Goal: Check status: Check status

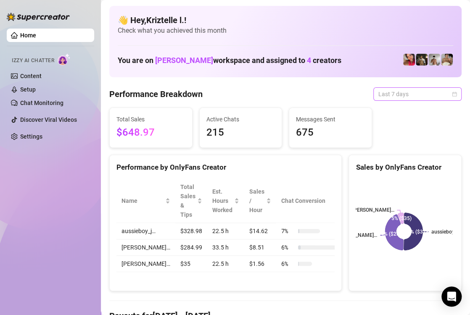
click at [387, 97] on span "Last 7 days" at bounding box center [417, 94] width 78 height 13
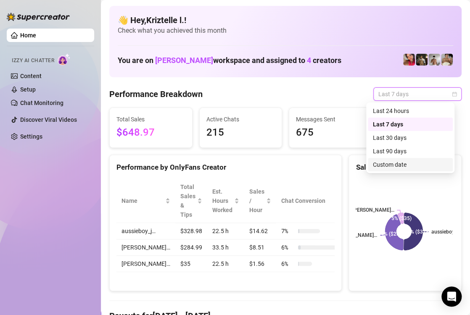
click at [391, 166] on div "Custom date" at bounding box center [410, 164] width 75 height 9
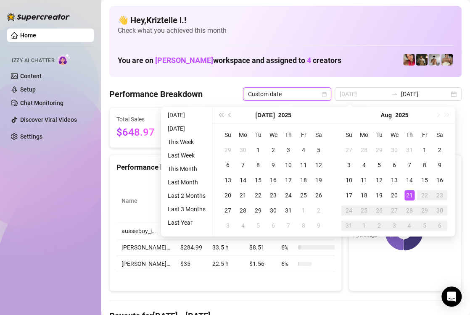
type input "[DATE]"
click at [412, 198] on div "21" at bounding box center [409, 195] width 10 height 10
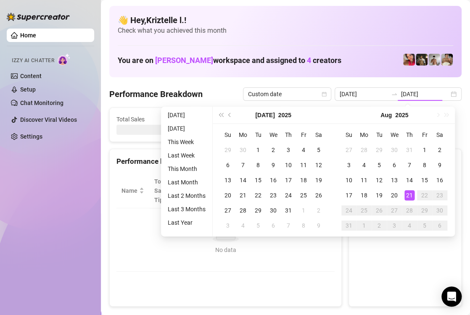
type input "[DATE]"
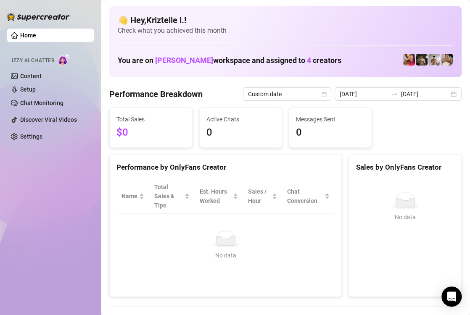
click at [301, 160] on div "Performance by OnlyFans Creator" at bounding box center [226, 164] width 232 height 18
click at [369, 91] on input "[DATE]" at bounding box center [364, 94] width 48 height 9
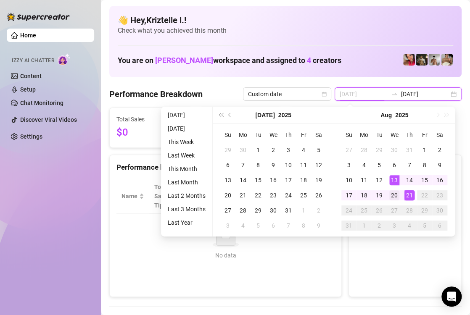
type input "[DATE]"
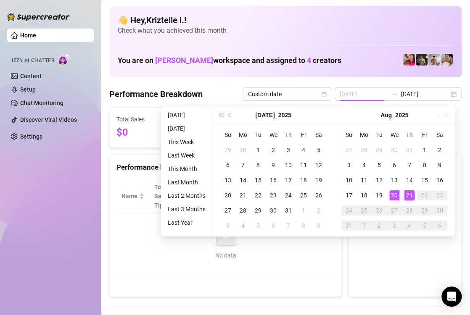
click at [395, 193] on div "20" at bounding box center [394, 195] width 10 height 10
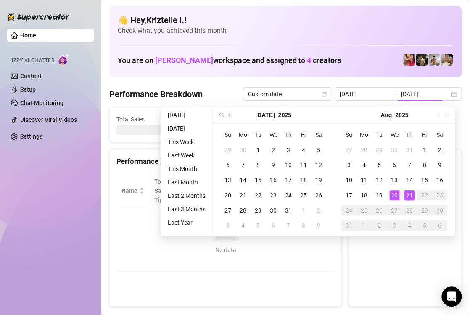
type input "[DATE]"
